Goal: Information Seeking & Learning: Learn about a topic

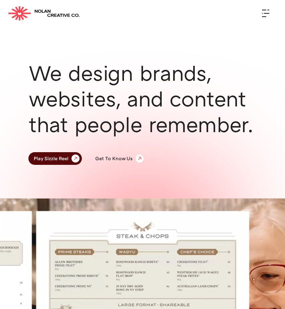
click at [264, 16] on div "menu" at bounding box center [265, 13] width 7 height 7
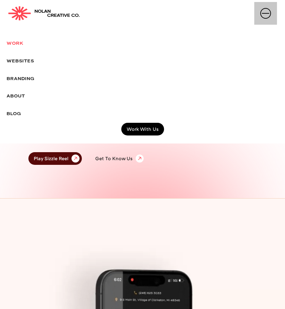
click at [26, 47] on link "Work" at bounding box center [142, 44] width 285 height 18
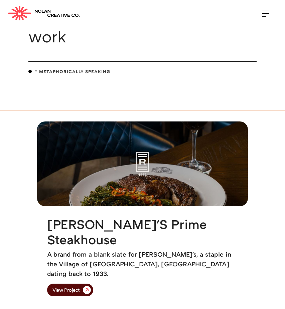
scroll to position [55, 0]
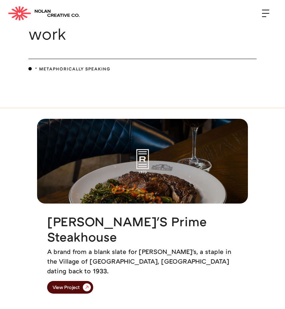
click at [145, 158] on img at bounding box center [142, 161] width 211 height 85
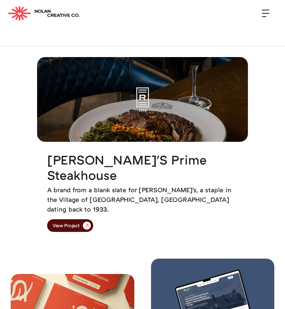
scroll to position [132, 0]
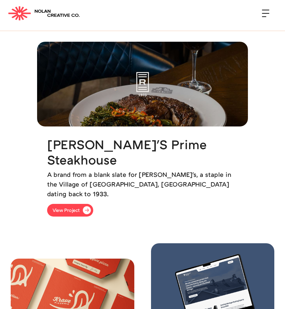
click at [88, 202] on img at bounding box center [87, 210] width 16 height 16
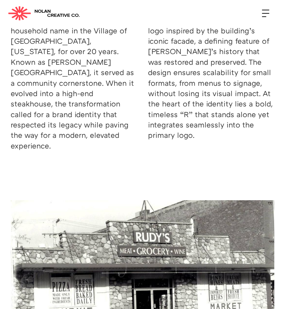
scroll to position [971, 0]
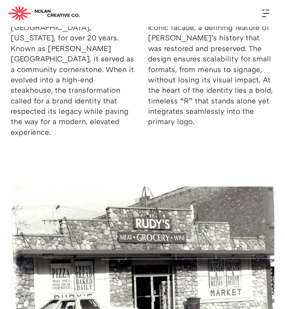
click at [267, 10] on div "menu" at bounding box center [265, 10] width 7 height 1
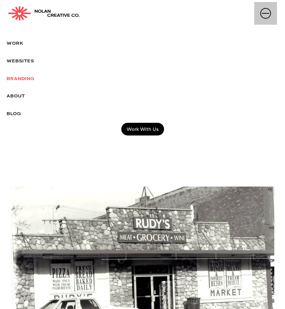
click at [25, 74] on link "Branding" at bounding box center [142, 79] width 285 height 18
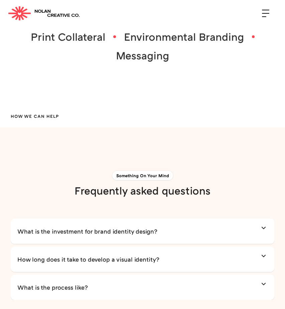
scroll to position [1096, 0]
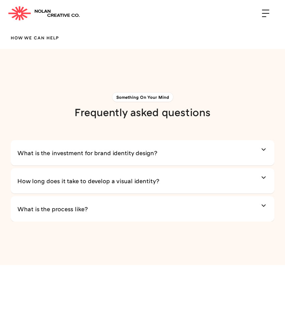
click at [155, 150] on h4 "What is the investment for brand identity design?" at bounding box center [87, 153] width 140 height 8
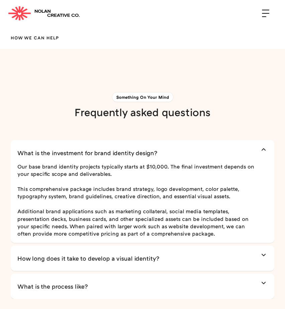
click at [162, 146] on link "What is the investment for brand identity design?" at bounding box center [142, 153] width 250 height 20
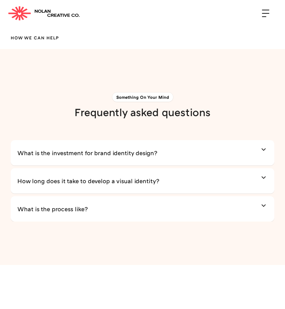
click at [150, 174] on link "How long does it take to develop a visual identity?" at bounding box center [142, 181] width 250 height 20
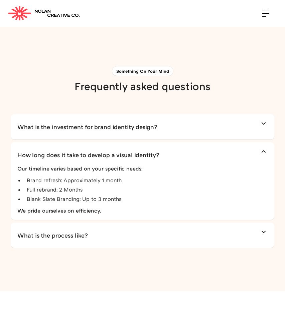
scroll to position [1124, 0]
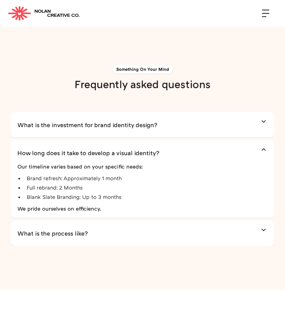
click at [157, 152] on h4 "How long does it take to develop a visual identity?" at bounding box center [88, 153] width 142 height 8
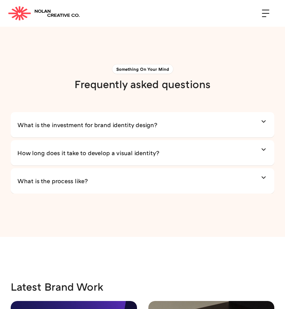
click at [157, 152] on h4 "How long does it take to develop a visual identity?" at bounding box center [88, 153] width 142 height 8
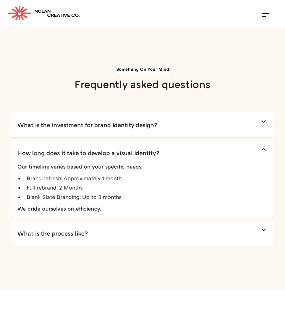
click at [159, 150] on h4 "How long does it take to develop a visual identity?" at bounding box center [88, 153] width 142 height 8
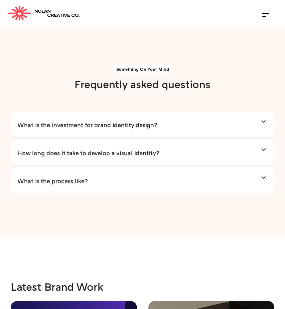
click at [125, 181] on link "What is the process like?" at bounding box center [142, 181] width 250 height 20
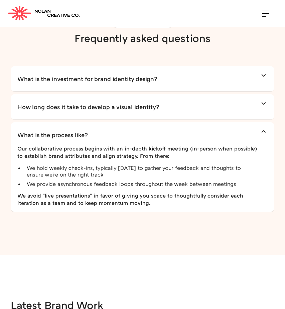
scroll to position [1176, 0]
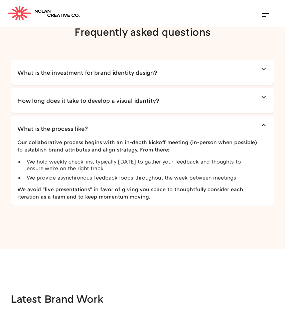
click at [147, 128] on link "What is the process like?" at bounding box center [142, 129] width 250 height 20
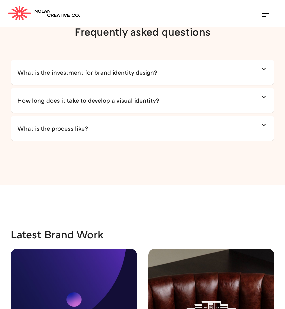
click at [171, 66] on link "What is the investment for brand identity design?" at bounding box center [142, 72] width 250 height 20
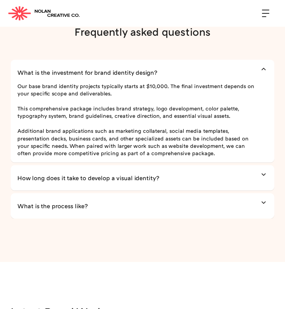
click at [167, 68] on link "What is the investment for brand identity design?" at bounding box center [142, 72] width 250 height 20
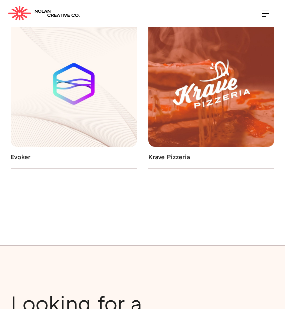
scroll to position [1564, 0]
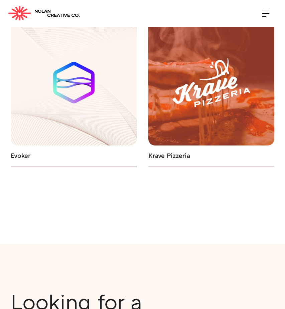
click at [27, 158] on h2 "Evoker" at bounding box center [74, 156] width 126 height 8
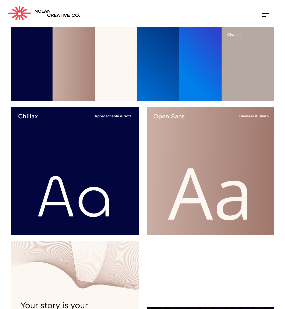
scroll to position [825, 0]
